Goal: Information Seeking & Learning: Learn about a topic

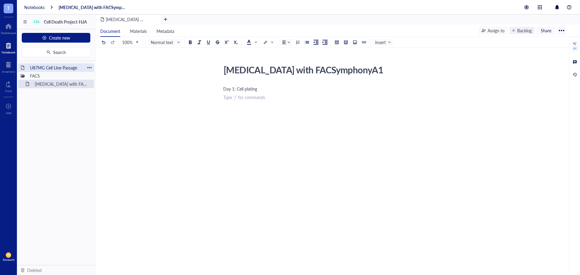
click at [63, 63] on div "U87MG Cell Line Passage" at bounding box center [56, 67] width 58 height 8
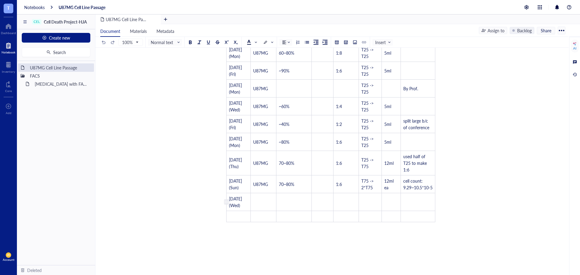
scroll to position [121, 0]
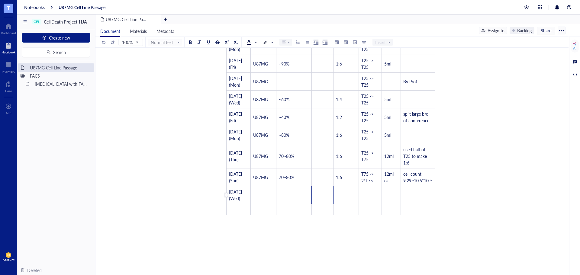
click at [323, 201] on td "﻿" at bounding box center [323, 195] width 22 height 18
click at [263, 197] on td "﻿" at bounding box center [264, 195] width 26 height 18
click at [376, 204] on td "2*T75 -> T25`" at bounding box center [370, 195] width 23 height 18
click at [394, 204] on td "﻿" at bounding box center [391, 195] width 19 height 18
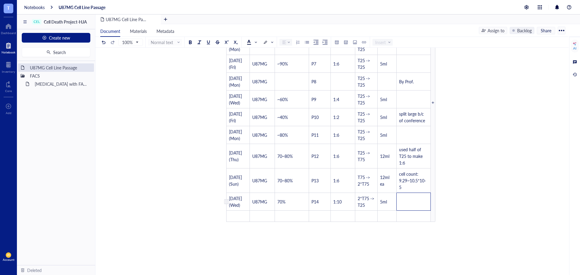
scroll to position [128, 0]
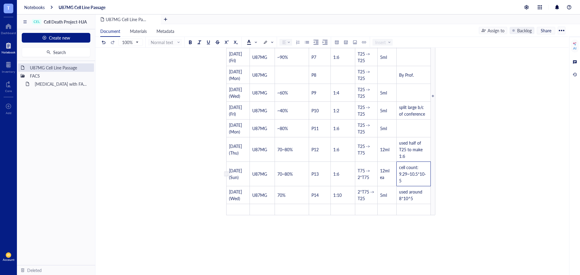
click at [413, 186] on td "cell count: 9.29~10.5*10-5" at bounding box center [414, 174] width 34 height 24
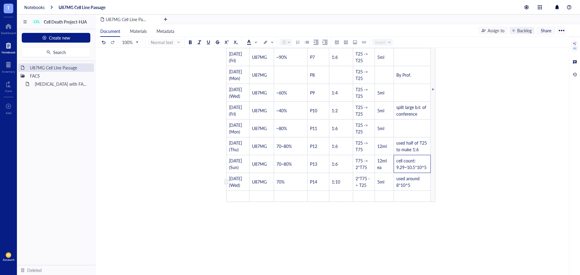
click at [423, 188] on td "used around 8*10^5" at bounding box center [412, 182] width 37 height 18
click at [414, 191] on td "used around 8*10^5" at bounding box center [412, 182] width 37 height 18
click at [243, 16] on div "U87MG Cell Line Passage" at bounding box center [338, 20] width 485 height 10
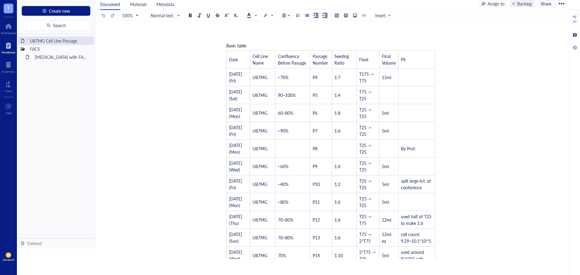
scroll to position [181, 0]
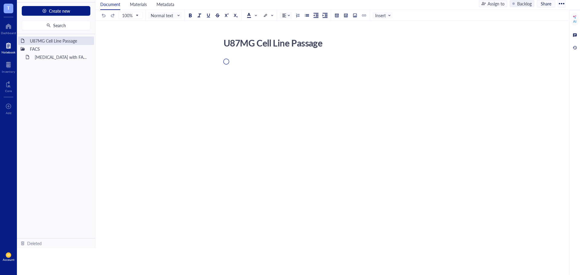
click at [4, 45] on div at bounding box center [9, 46] width 14 height 10
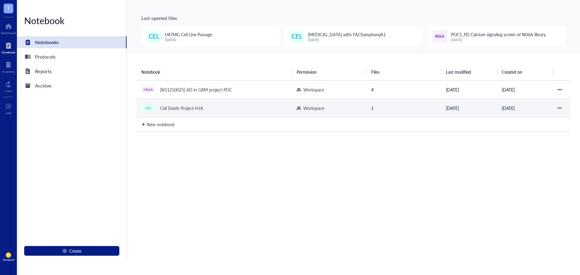
click at [225, 109] on div "CEL Cell Death Project-HJA" at bounding box center [214, 108] width 146 height 8
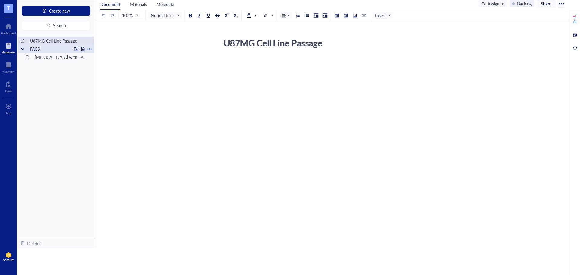
click at [59, 47] on div "FACS" at bounding box center [49, 49] width 44 height 8
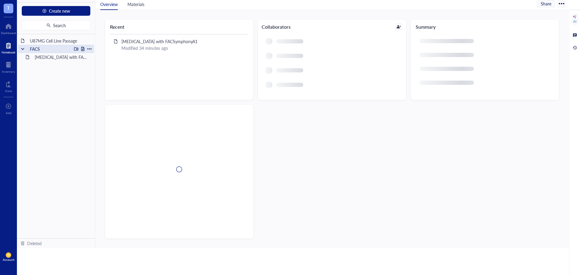
scroll to position [15, 0]
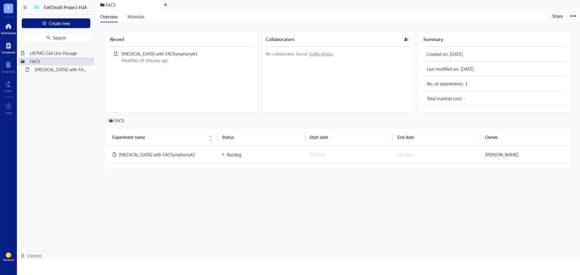
click at [4, 30] on div at bounding box center [8, 26] width 15 height 10
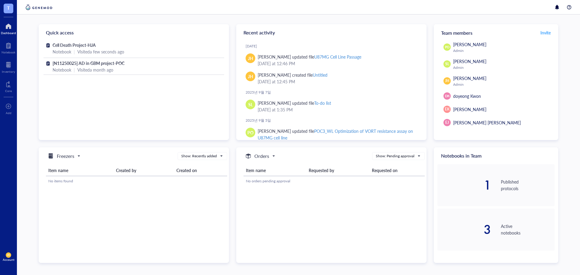
click at [481, 180] on div "1" at bounding box center [465, 185] width 54 height 12
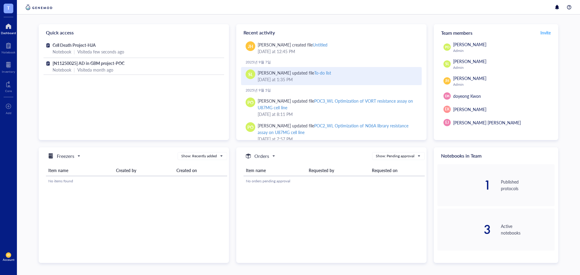
click at [314, 76] on div "[DATE] 1:35 PM" at bounding box center [337, 79] width 159 height 7
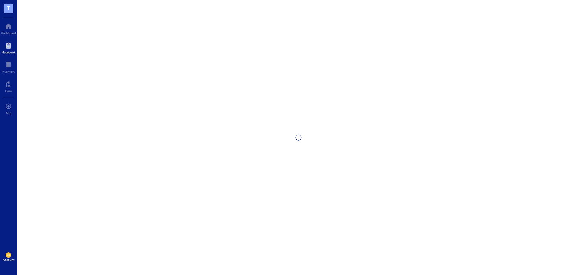
click at [12, 47] on div at bounding box center [9, 46] width 14 height 10
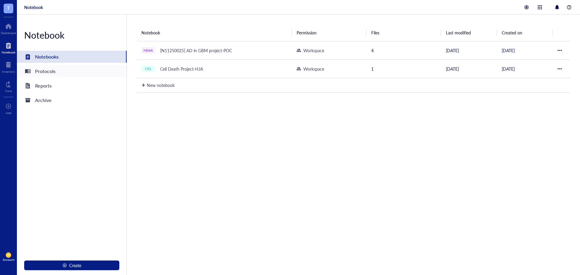
click at [92, 76] on div "Protocols" at bounding box center [72, 71] width 110 height 12
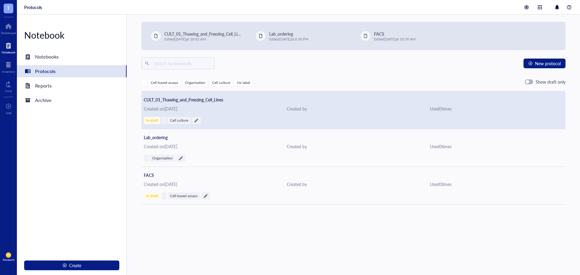
click at [154, 99] on span "CULT_01_Thawing_and_Freezing_Cell_Lines" at bounding box center [183, 100] width 79 height 6
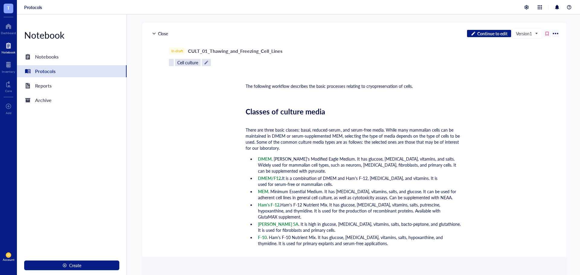
click at [88, 93] on div "Notebook Notebooks Protocols Reports Archive Create" at bounding box center [72, 145] width 110 height 261
click at [97, 83] on div "Reports" at bounding box center [72, 86] width 110 height 12
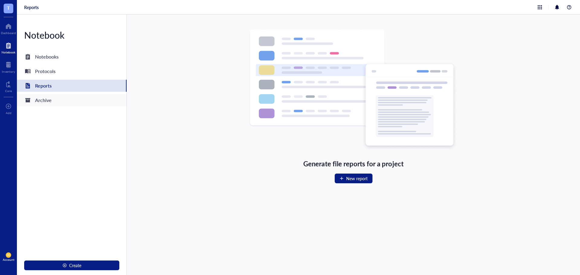
click at [97, 100] on div "Archive" at bounding box center [72, 100] width 110 height 12
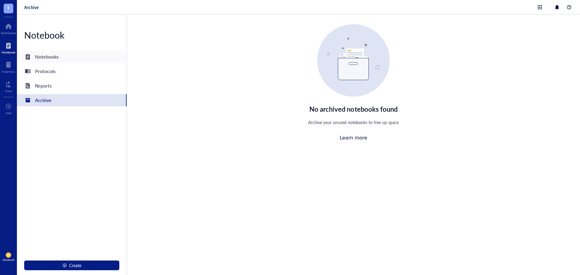
click at [88, 60] on div "Notebooks" at bounding box center [72, 57] width 110 height 12
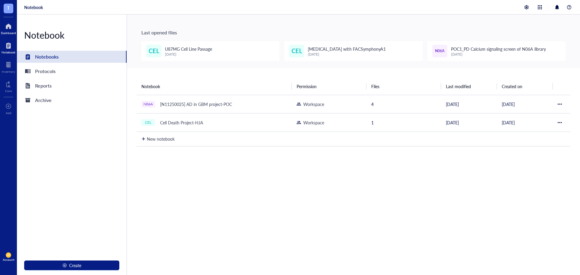
click at [7, 28] on div at bounding box center [8, 26] width 15 height 10
